Goal: Task Accomplishment & Management: Manage account settings

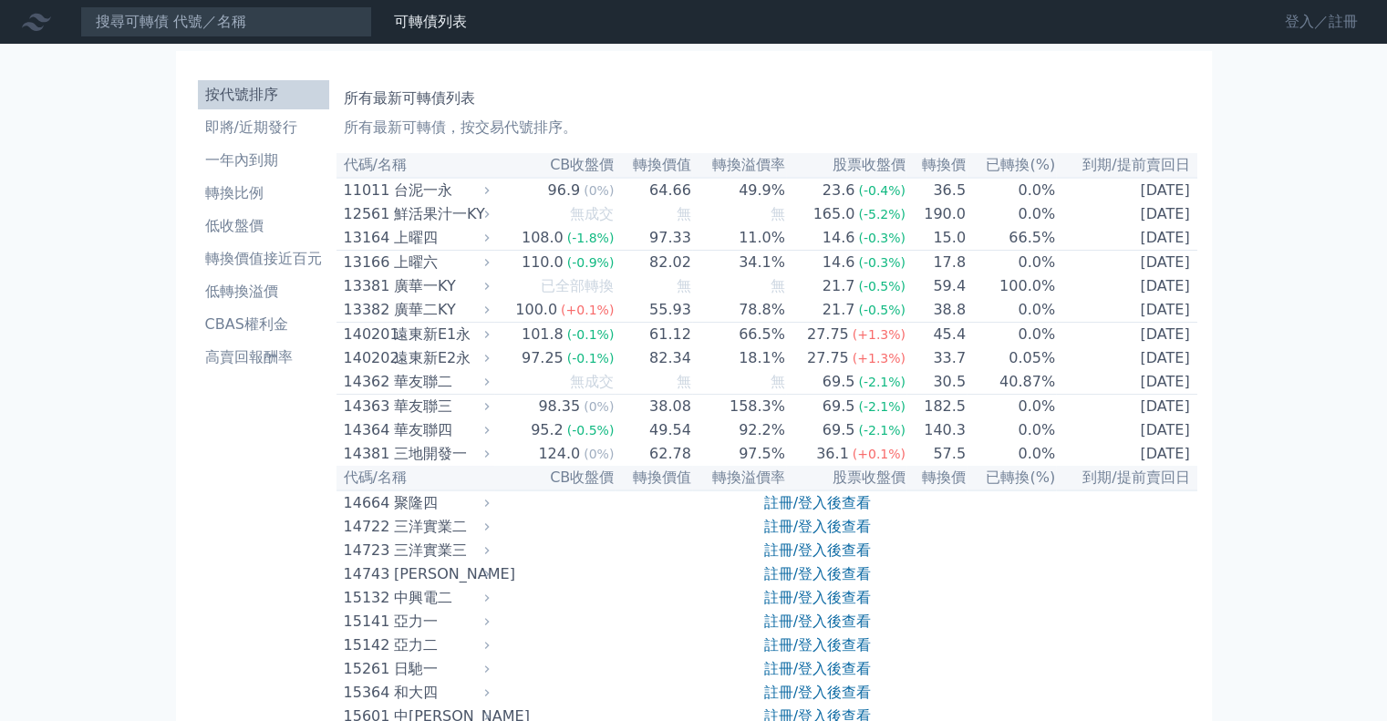
click at [1291, 25] on link "登入／註冊" at bounding box center [1321, 21] width 102 height 29
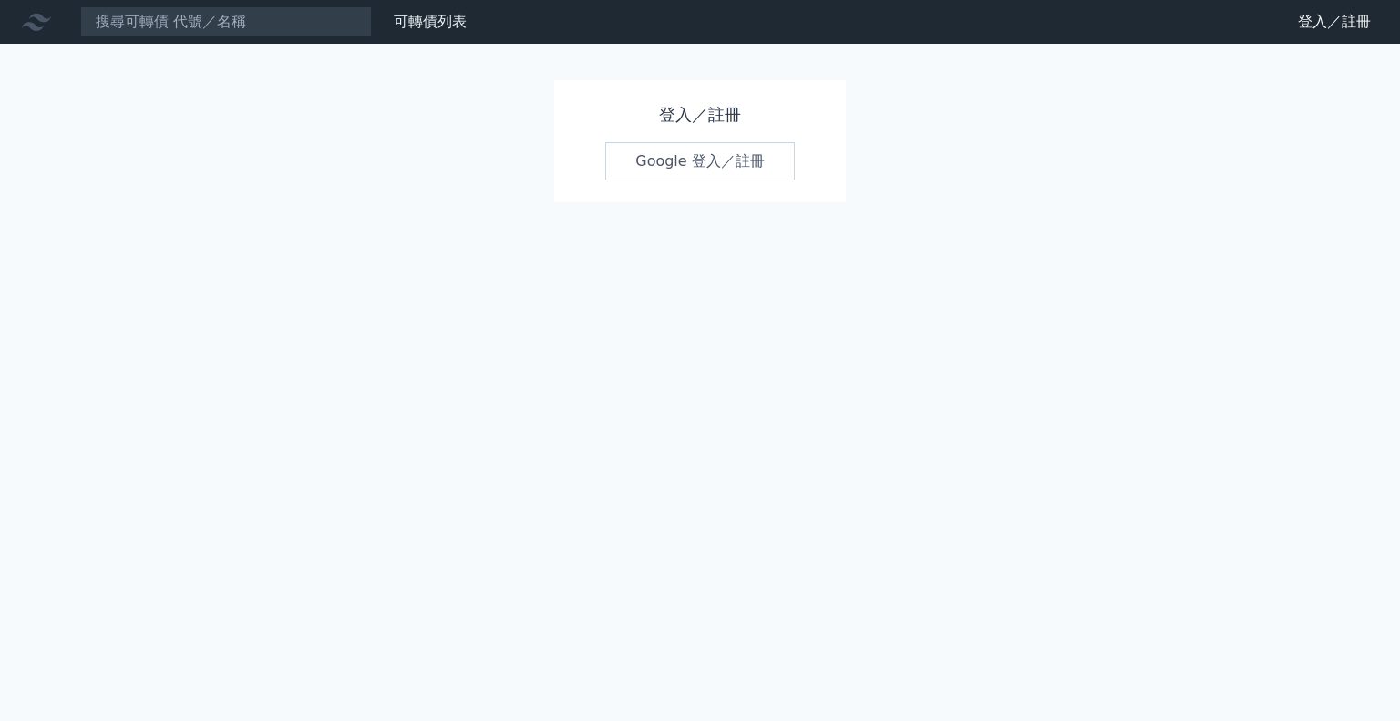
click at [1291, 25] on link "登入／註冊" at bounding box center [1335, 21] width 102 height 29
click at [687, 155] on link "Google 登入／註冊" at bounding box center [700, 161] width 190 height 38
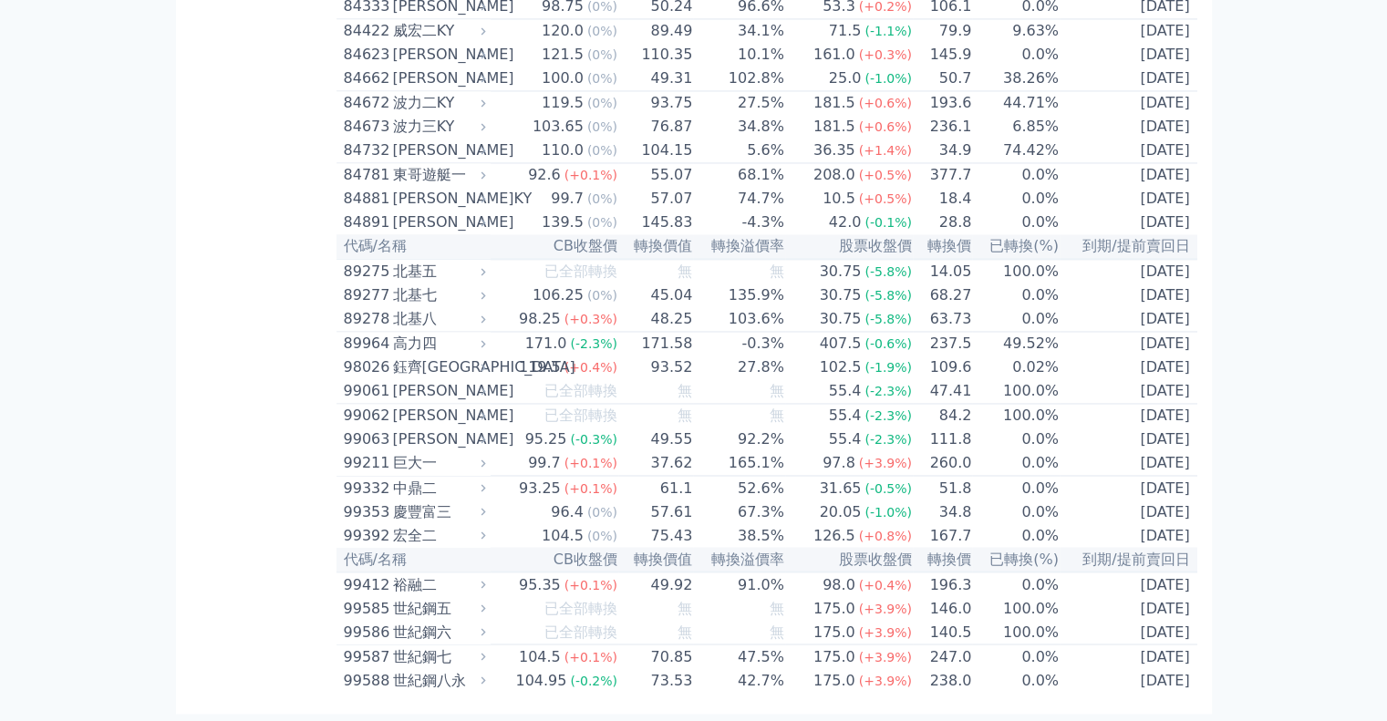
scroll to position [10688, 0]
